Goal: Communication & Community: Share content

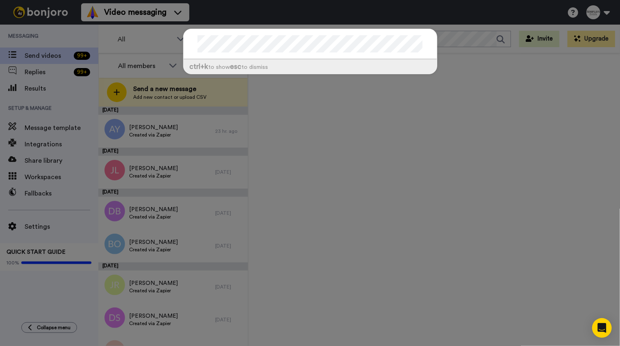
click at [51, 58] on div "ctrl +k to show esc to dismiss" at bounding box center [310, 173] width 620 height 346
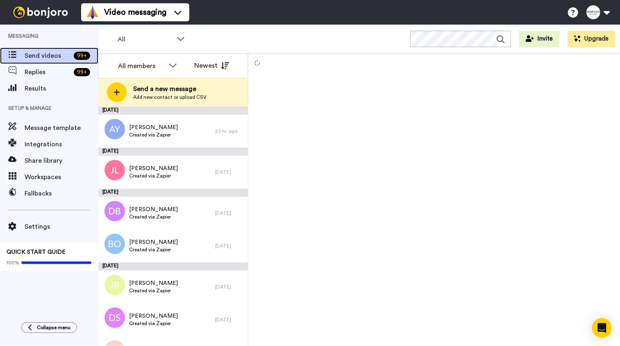
click at [50, 57] on span "Send videos" at bounding box center [48, 56] width 46 height 10
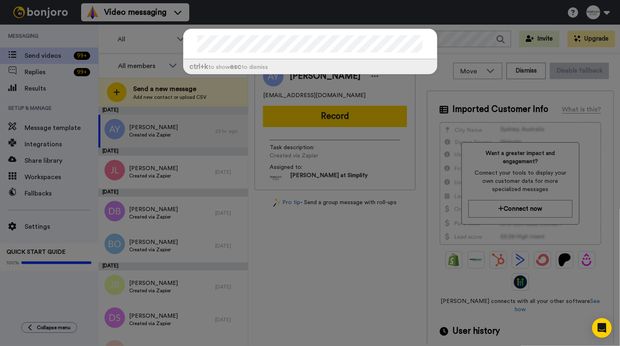
click at [168, 47] on div "ctrl +k to show esc to dismiss" at bounding box center [310, 173] width 620 height 346
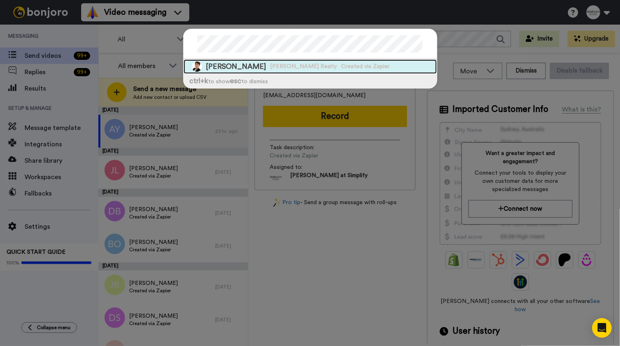
click at [206, 66] on span "Eileen Fennell" at bounding box center [236, 66] width 60 height 10
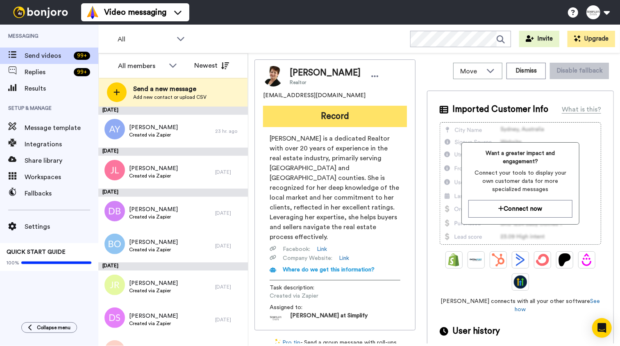
click at [333, 122] on button "Record" at bounding box center [335, 116] width 144 height 21
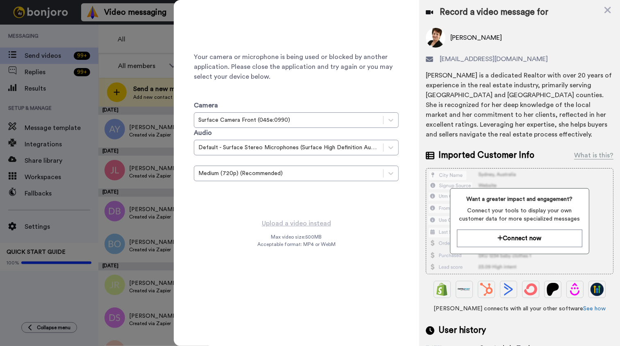
drag, startPoint x: 606, startPoint y: 9, endPoint x: 596, endPoint y: 16, distance: 11.7
click at [606, 9] on icon at bounding box center [607, 10] width 8 height 10
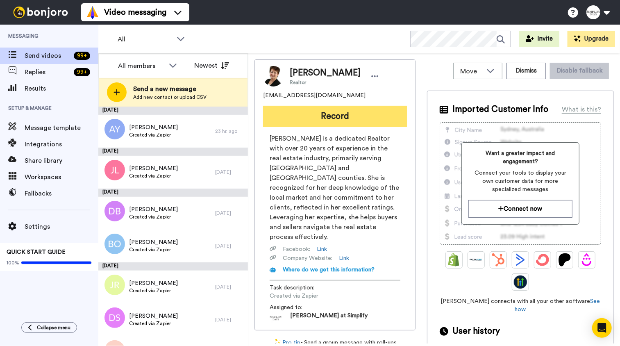
click at [361, 113] on button "Record" at bounding box center [335, 116] width 144 height 21
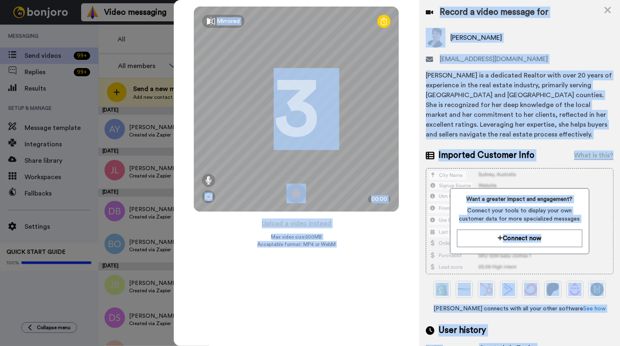
click at [336, 275] on div "Mirrored Redo 3 00:00 Upload a video instead Max video size: 500 MB Acceptable …" at bounding box center [296, 173] width 245 height 346
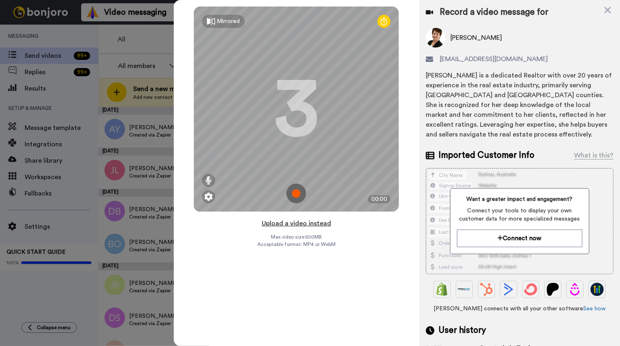
click at [309, 223] on button "Upload a video instead" at bounding box center [296, 223] width 74 height 11
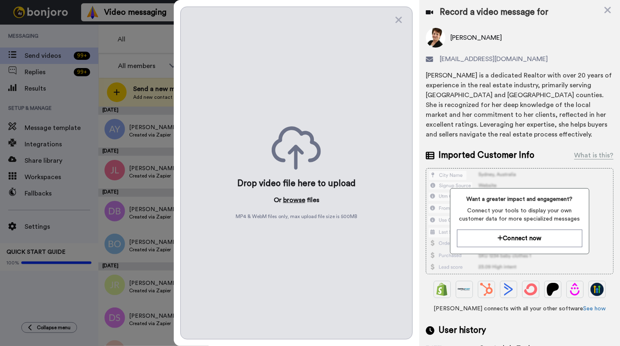
click at [301, 198] on button "browse" at bounding box center [294, 200] width 22 height 10
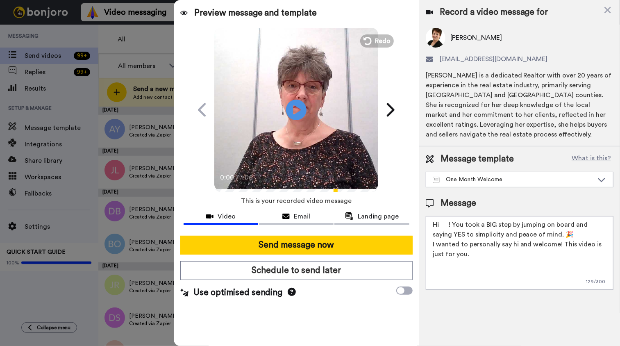
drag, startPoint x: 440, startPoint y: 221, endPoint x: 450, endPoint y: 227, distance: 11.6
click at [443, 222] on textarea "Hi ! You took a BIG step by jumping on board and saying YES to simplicity and p…" at bounding box center [520, 253] width 188 height 74
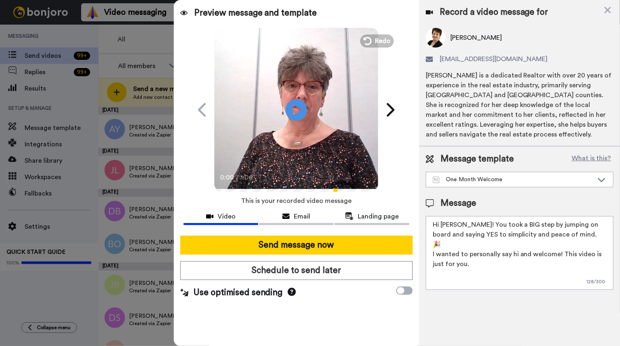
type textarea "Hi Eileen! You took a BIG step by jumping on board and saying YES to simplicity…"
click at [297, 111] on icon "Play/Pause" at bounding box center [296, 109] width 22 height 39
click at [304, 127] on icon "Play/Pause" at bounding box center [296, 109] width 22 height 39
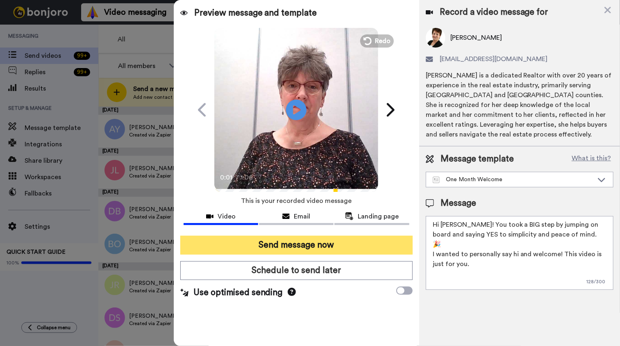
click at [307, 243] on button "Send message now" at bounding box center [296, 244] width 232 height 19
